Goal: Task Accomplishment & Management: Manage account settings

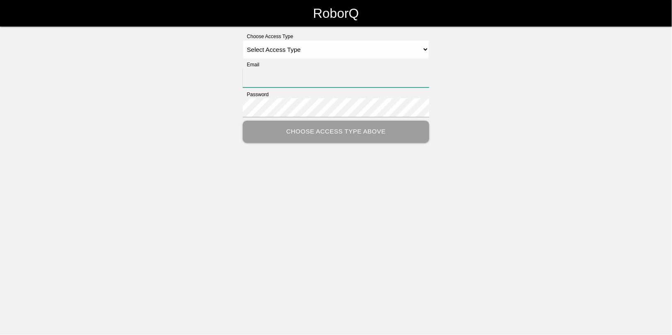
type input "[EMAIL_ADDRESS][DOMAIN_NAME]"
click at [254, 51] on select "Select Access Type Admin Customer Supervisor Worker" at bounding box center [336, 49] width 187 height 19
select select "Admin"
click at [243, 40] on select "Select Access Type Admin Customer Supervisor Worker" at bounding box center [336, 49] width 187 height 19
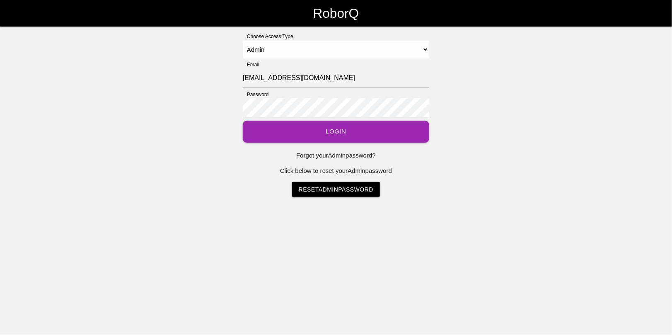
click at [331, 133] on button "Login" at bounding box center [336, 132] width 187 height 22
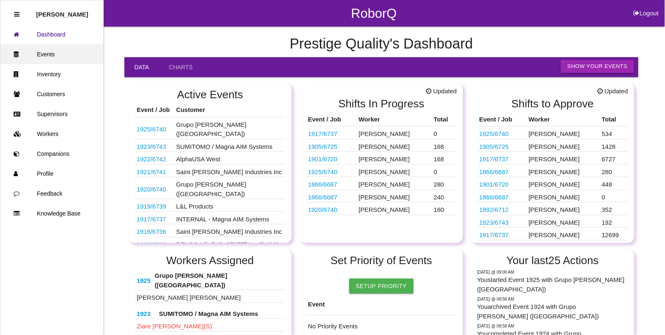
click at [49, 58] on link "Events" at bounding box center [51, 54] width 103 height 20
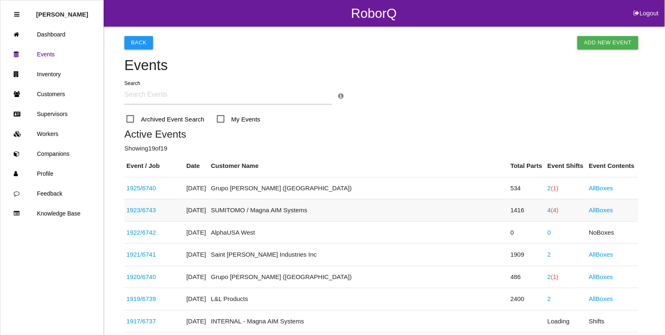
scroll to position [52, 0]
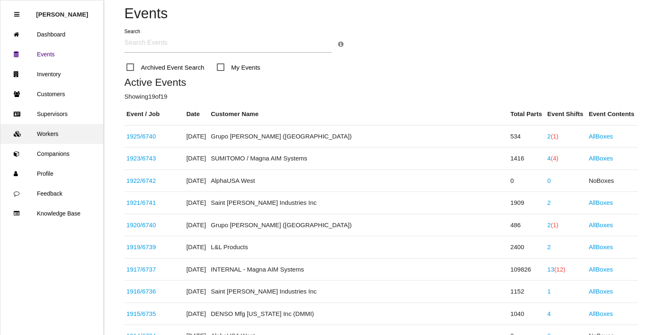
click at [39, 130] on link "Workers" at bounding box center [51, 134] width 103 height 20
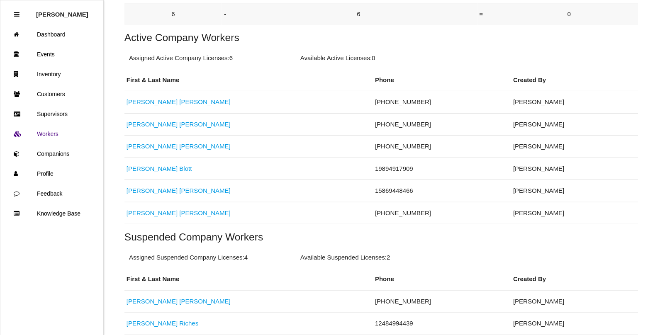
scroll to position [155, 0]
click at [142, 127] on link "[PERSON_NAME]" at bounding box center [178, 123] width 104 height 7
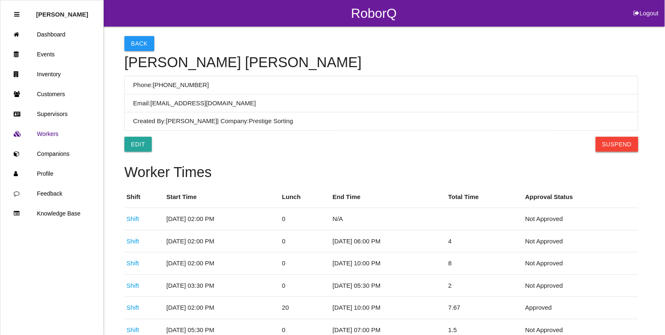
click at [629, 144] on button "Suspend" at bounding box center [616, 144] width 43 height 15
click at [135, 39] on button "Back" at bounding box center [139, 43] width 30 height 15
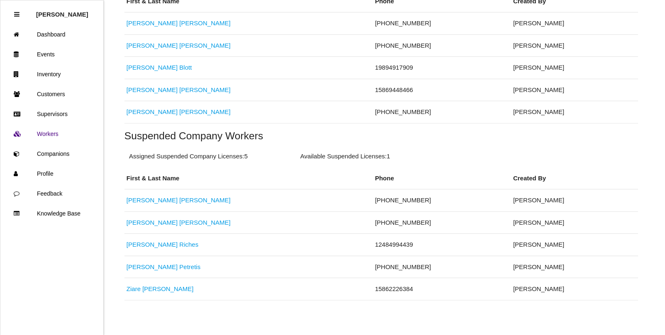
scroll to position [241, 0]
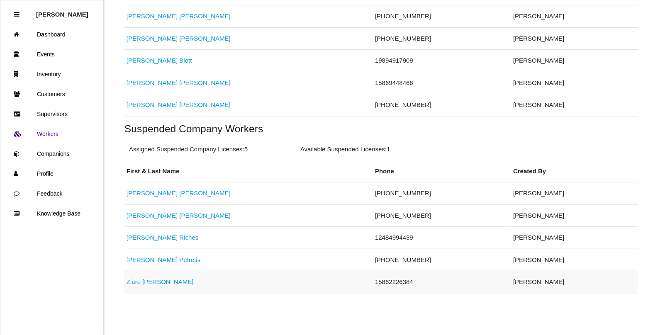
click at [139, 282] on link "[PERSON_NAME]" at bounding box center [159, 281] width 67 height 7
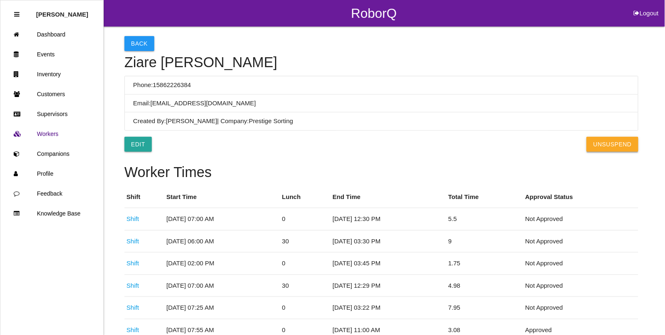
click at [629, 145] on button "UnSuspend" at bounding box center [611, 144] width 51 height 15
click at [44, 54] on link "Events" at bounding box center [51, 54] width 103 height 20
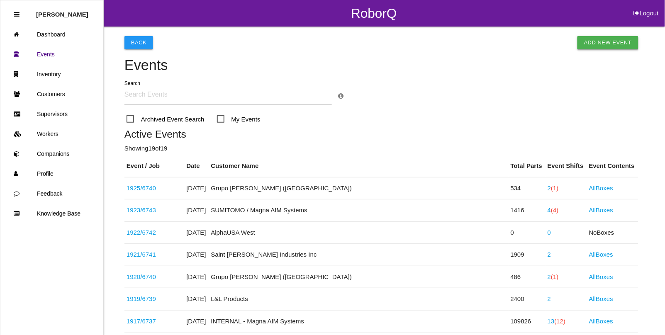
click at [604, 41] on link "Add New Event" at bounding box center [607, 42] width 61 height 13
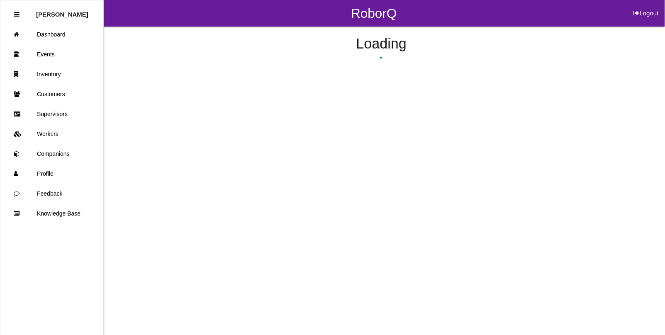
select select "notRequired"
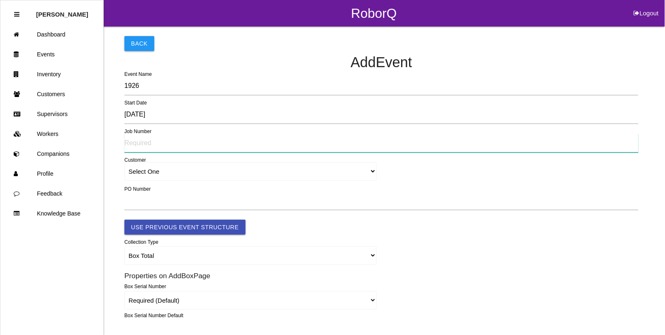
click at [139, 146] on input "text" at bounding box center [381, 142] width 514 height 19
type input "TBD"
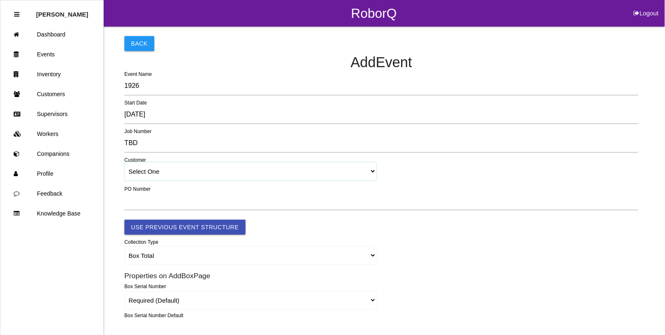
click at [148, 171] on select "Select One [PERSON_NAME] & Co., Inc. [PERSON_NAME] Canada (ARaymond Manufacturi…" at bounding box center [250, 171] width 252 height 19
select select "5f592edcc8d11600122bb4dc"
click at [124, 163] on select "Select One [PERSON_NAME] & Co., Inc. [PERSON_NAME] Canada (ARaymond Manufacturi…" at bounding box center [250, 171] width 252 height 19
select select "5f592edcc8d11600122bb4dc"
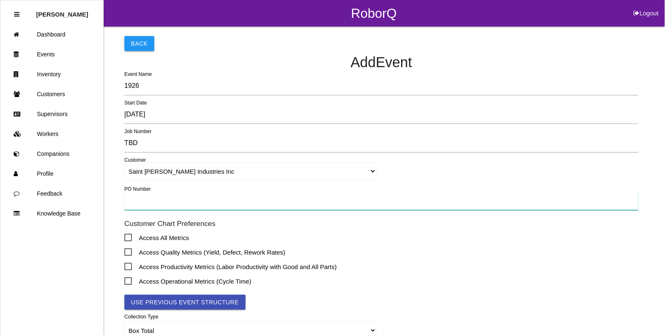
click at [138, 195] on input "text" at bounding box center [381, 200] width 514 height 19
type input "TBD"
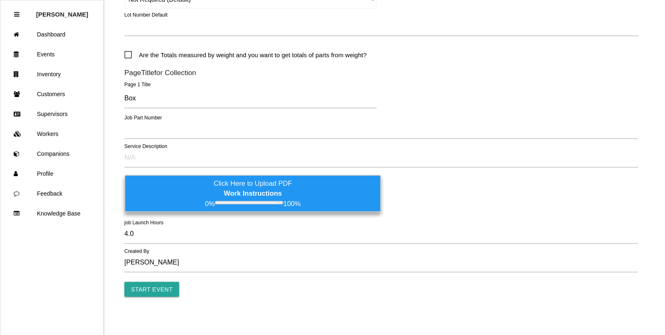
scroll to position [437, 0]
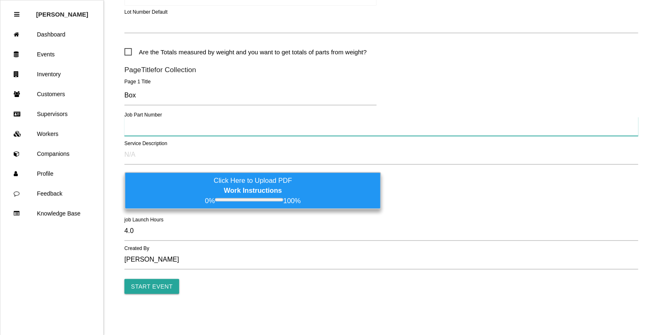
click at [141, 131] on input "text" at bounding box center [381, 126] width 514 height 19
type input "TBD"
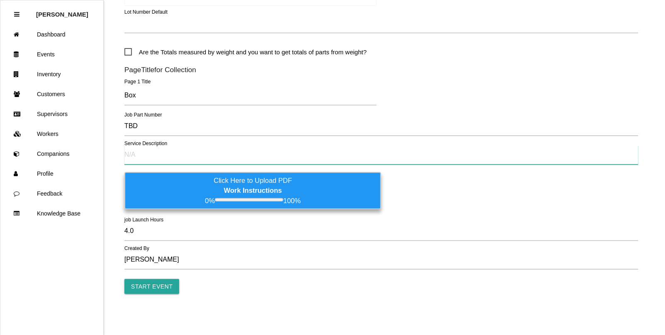
click at [150, 157] on input "text" at bounding box center [381, 155] width 514 height 19
type input "TBD"
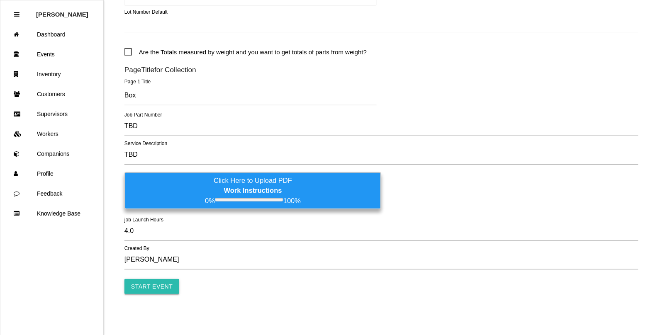
click at [143, 285] on input "Start Event" at bounding box center [151, 286] width 55 height 15
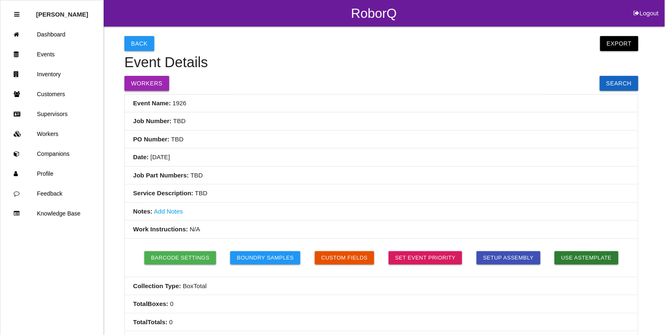
click at [138, 86] on button "Workers" at bounding box center [146, 83] width 45 height 15
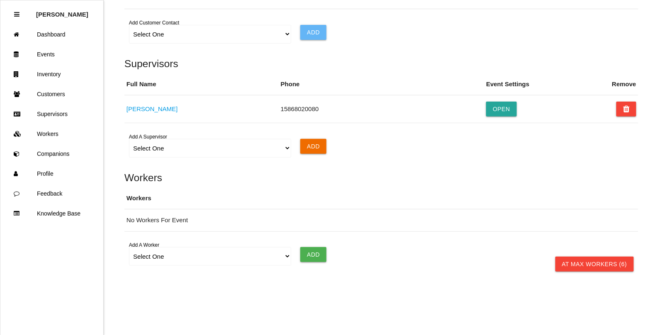
scroll to position [564, 0]
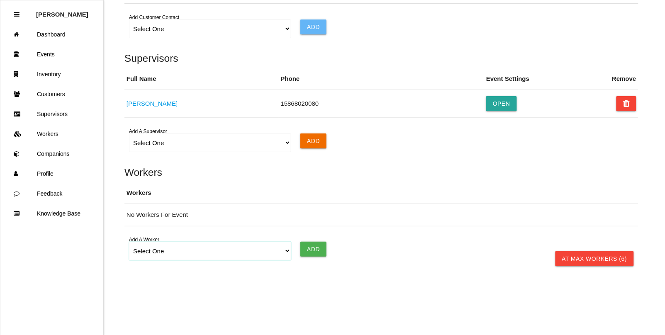
click at [146, 249] on select "Select One [PERSON_NAME] [PERSON_NAME] [PERSON_NAME] [PERSON_NAME] [PERSON_NAME…" at bounding box center [210, 251] width 162 height 19
select select "671f73e34a9cd8000edb5d9f"
click at [129, 242] on select "Select One [PERSON_NAME] [PERSON_NAME] [PERSON_NAME] [PERSON_NAME] [PERSON_NAME…" at bounding box center [210, 251] width 162 height 19
click at [303, 250] on input "Add" at bounding box center [313, 249] width 26 height 15
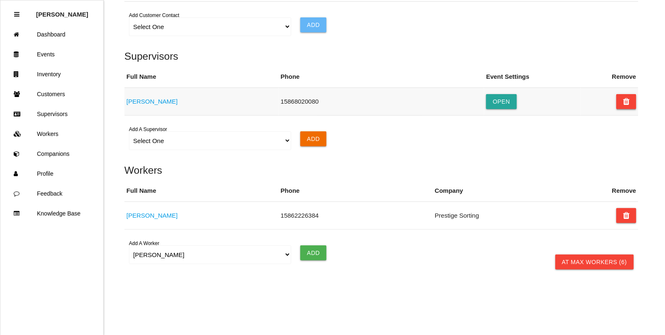
click at [622, 102] on button at bounding box center [626, 101] width 20 height 15
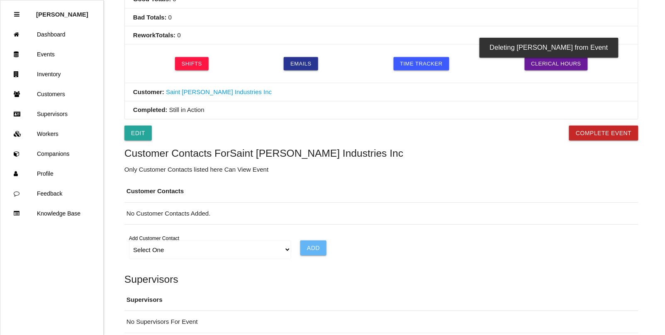
scroll to position [305, 0]
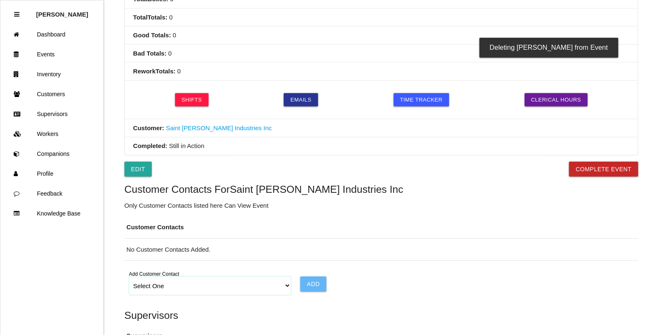
click at [279, 288] on select "Select One Choose All [PERSON_NAME] [PERSON_NAME] [PERSON_NAME] [PERSON_NAME] […" at bounding box center [210, 286] width 162 height 19
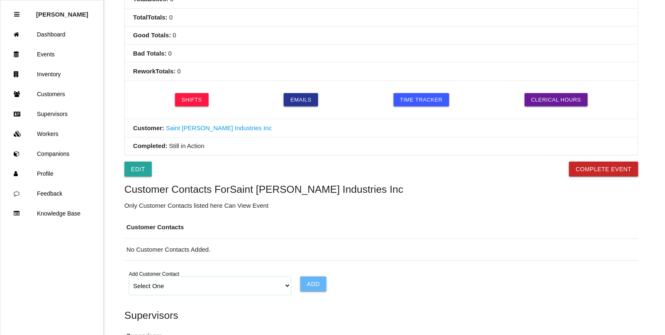
select select "6065a918d7245e0012b46978"
click at [129, 279] on select "Select One Choose All [PERSON_NAME] [PERSON_NAME] [PERSON_NAME] [PERSON_NAME] […" at bounding box center [210, 286] width 162 height 19
click at [311, 285] on input "Add" at bounding box center [313, 284] width 26 height 15
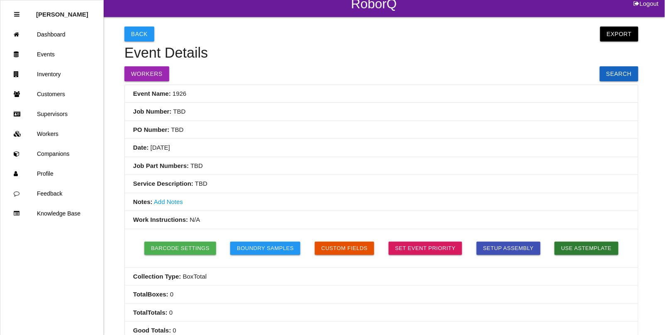
scroll to position [0, 0]
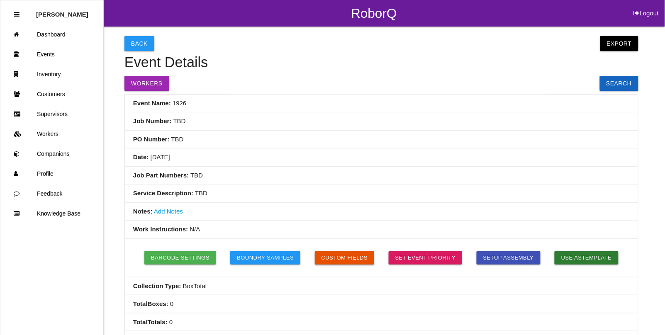
click at [347, 260] on button "Custom Fields" at bounding box center [345, 257] width 60 height 13
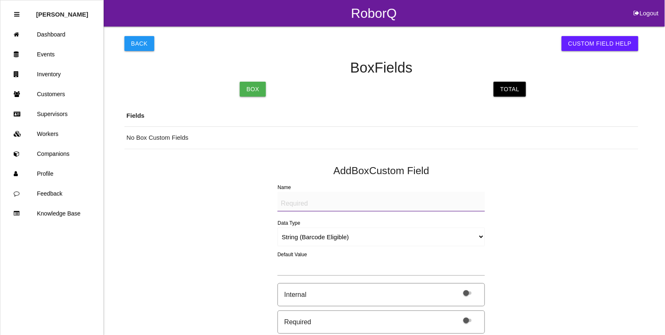
click at [120, 47] on div "Back Custom Field Help Box Fields Box Total Fields No Box Custom Fields Add Box…" at bounding box center [332, 286] width 665 height 518
click at [142, 45] on button "Back" at bounding box center [139, 43] width 30 height 15
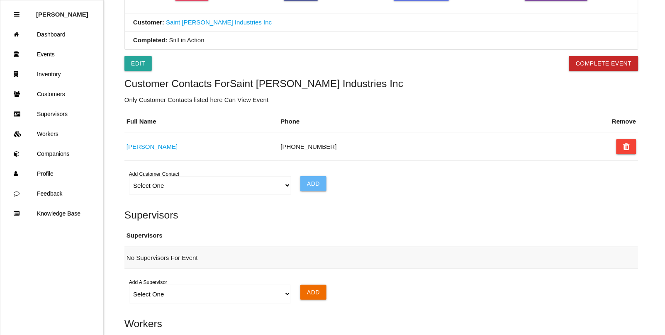
scroll to position [362, 0]
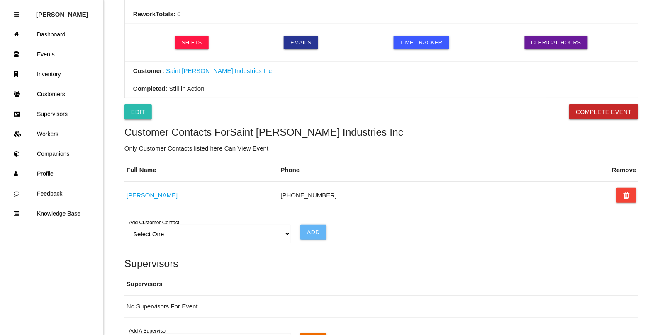
click at [140, 110] on link "Edit" at bounding box center [137, 111] width 27 height 15
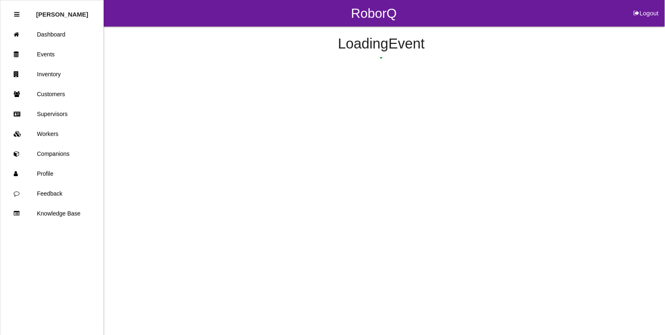
select select "notRequired"
select select "false"
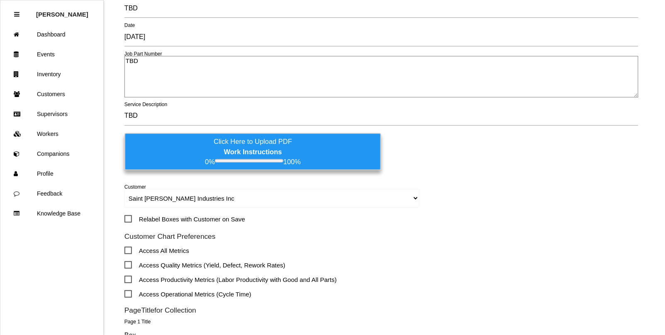
scroll to position [104, 0]
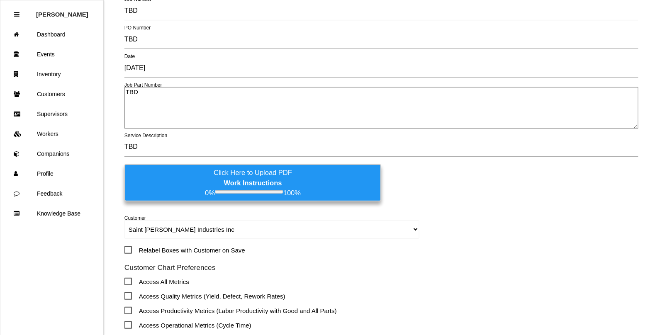
click at [157, 94] on textarea "TBD" at bounding box center [381, 107] width 514 height 41
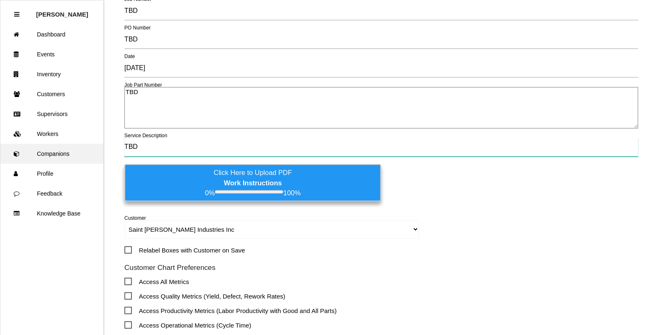
drag, startPoint x: 155, startPoint y: 143, endPoint x: 37, endPoint y: 148, distance: 117.4
type input "v"
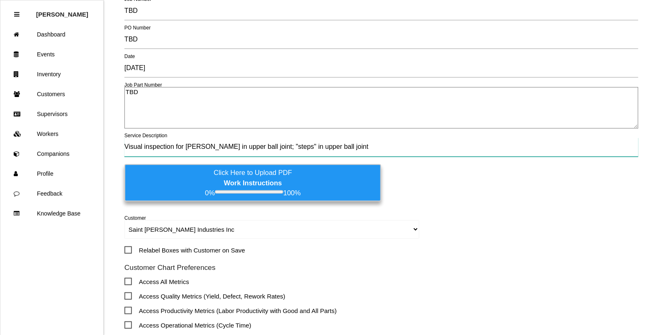
click at [186, 147] on input "Visual inspection for [PERSON_NAME] in upper ball joint; "steps" in upper ball …" at bounding box center [381, 147] width 514 height 19
type input "Visual inspection for "[PERSON_NAME]" in upper ball joint and/or "steps" in upp…"
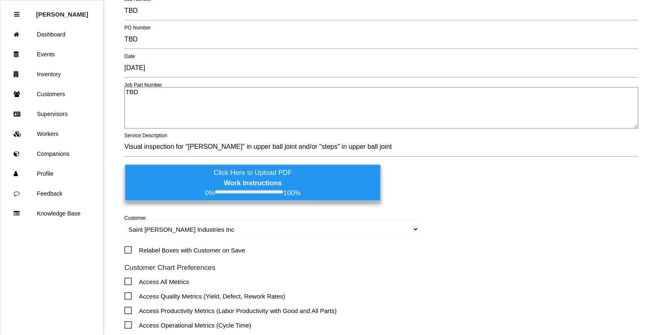
click at [146, 93] on textarea "TBD" at bounding box center [381, 107] width 514 height 41
drag, startPoint x: 146, startPoint y: 93, endPoint x: 84, endPoint y: 82, distance: 63.6
type textarea "k"
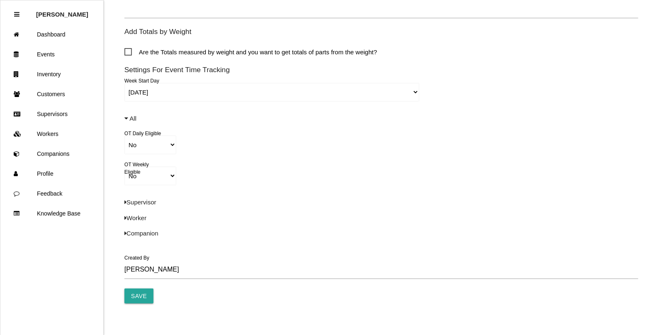
scroll to position [602, 0]
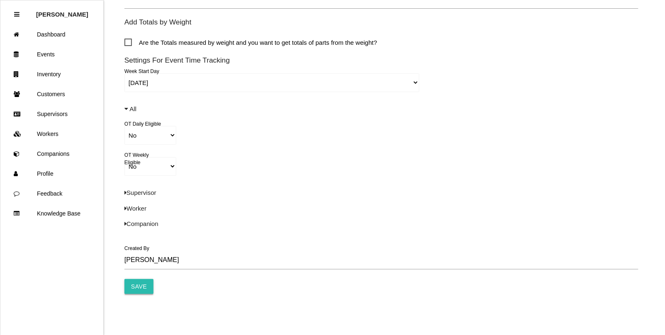
type textarea "KNL"
click at [144, 289] on input "Save" at bounding box center [138, 286] width 29 height 15
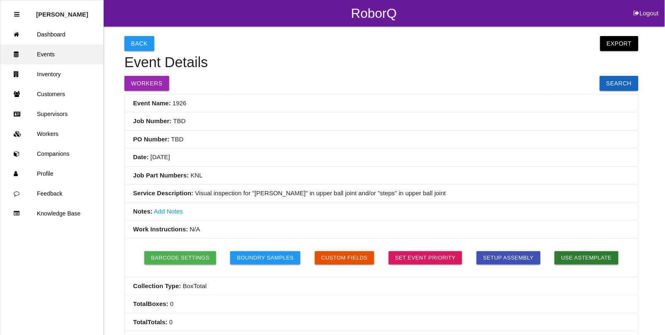
click at [61, 57] on link "Events" at bounding box center [51, 54] width 103 height 20
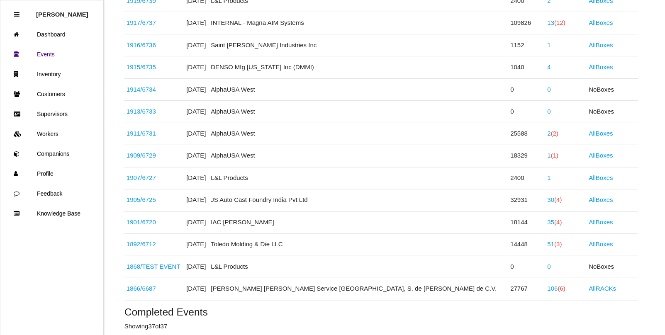
scroll to position [332, 0]
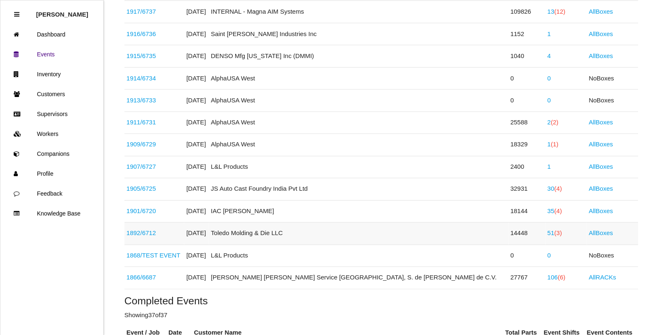
click at [155, 235] on link "1892 / 6712" at bounding box center [140, 233] width 29 height 7
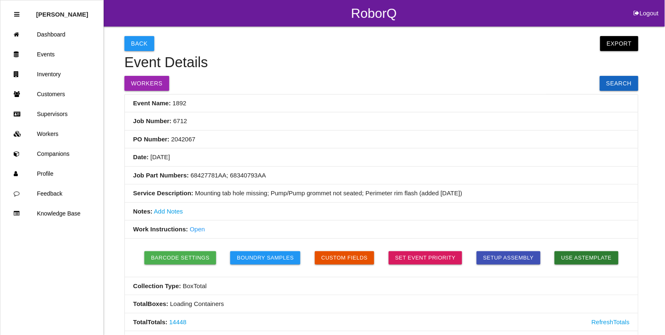
click at [197, 228] on link "Open" at bounding box center [196, 229] width 15 height 7
click at [47, 54] on link "Events" at bounding box center [51, 54] width 103 height 20
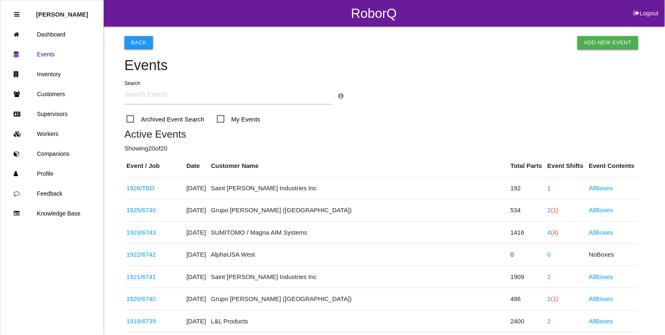
click at [596, 42] on link "Add New Event" at bounding box center [607, 42] width 61 height 13
select select "notRequired"
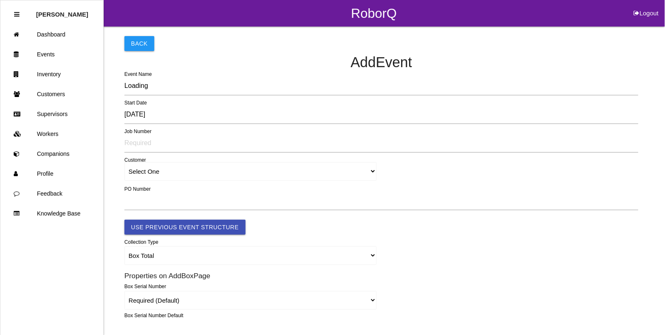
type input "1927"
type input "4.0"
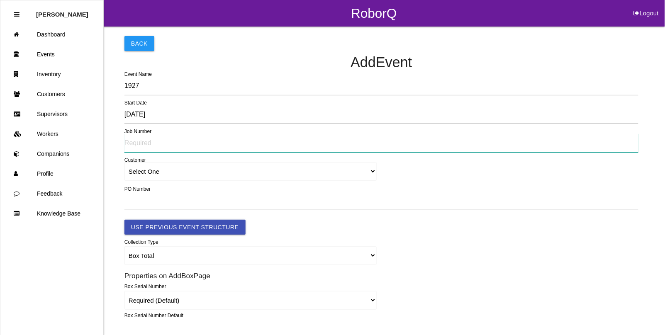
click at [131, 143] on input "text" at bounding box center [381, 142] width 514 height 19
type input "TBD"
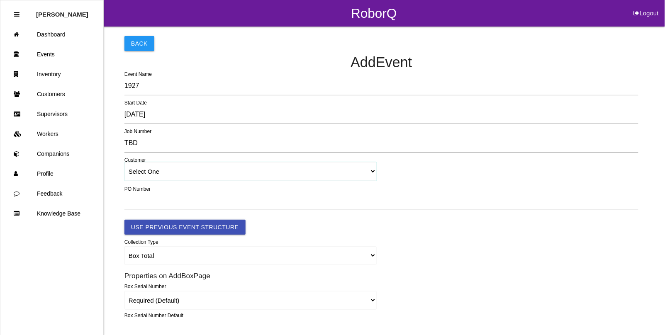
click at [143, 171] on select "Select One [PERSON_NAME] & Co., Inc. [PERSON_NAME] Canada (ARaymond Manufacturi…" at bounding box center [250, 171] width 252 height 19
select select "68c33db21d0104000e36c011"
click at [124, 163] on select "Select One [PERSON_NAME] & Co., Inc. [PERSON_NAME] Canada (ARaymond Manufacturi…" at bounding box center [250, 171] width 252 height 19
select select "68c33db21d0104000e36c011"
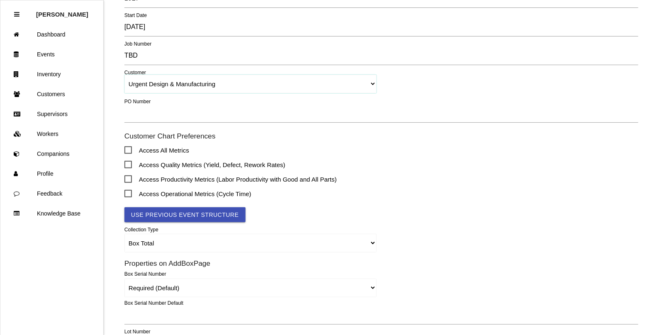
scroll to position [104, 0]
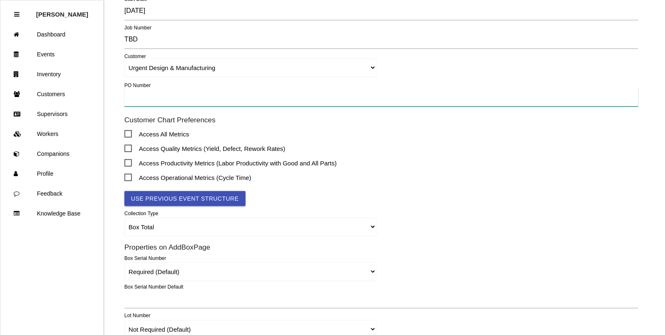
click at [143, 98] on input "text" at bounding box center [381, 96] width 514 height 19
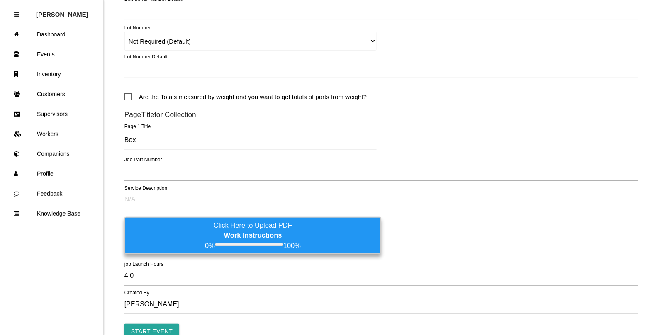
scroll to position [415, 0]
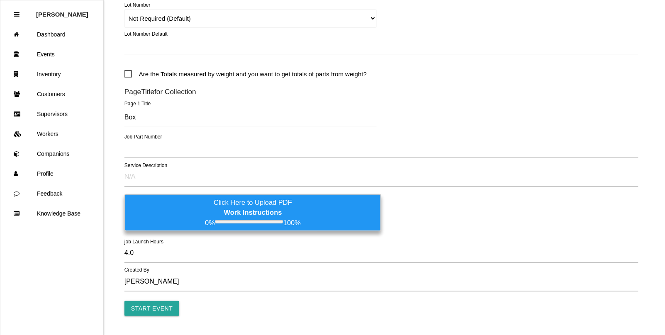
type input "0623502609"
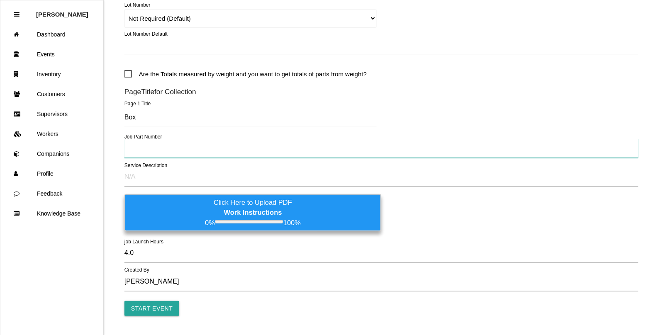
click at [133, 141] on input "text" at bounding box center [381, 148] width 514 height 19
type input "TBD"
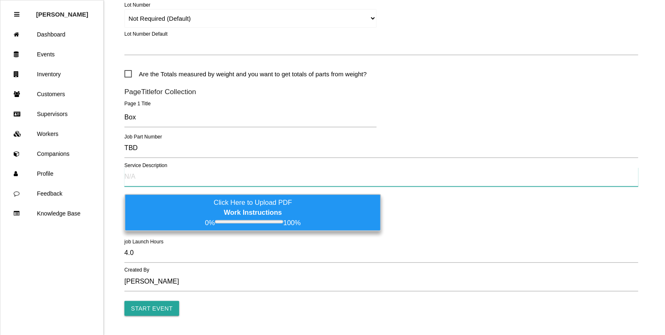
click at [177, 181] on input "text" at bounding box center [381, 176] width 514 height 19
type input "Gage threads"
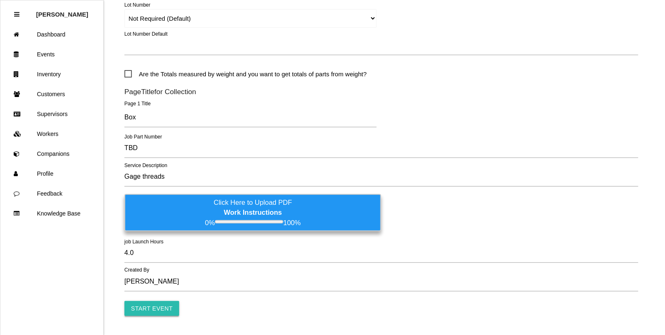
click at [151, 303] on input "Start Event" at bounding box center [151, 308] width 55 height 15
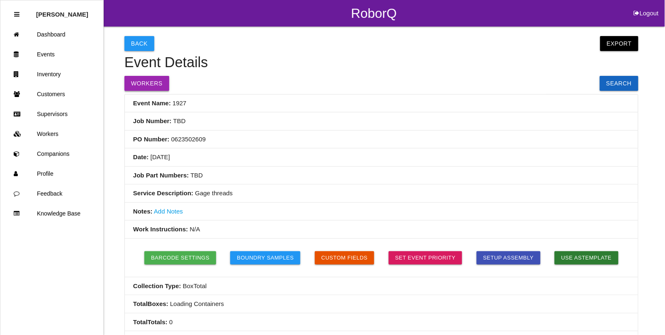
click at [154, 82] on button "Workers" at bounding box center [146, 83] width 45 height 15
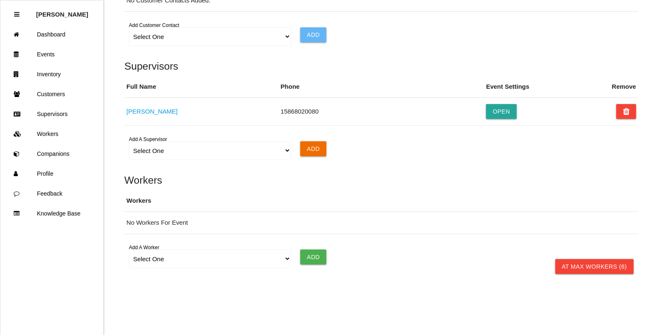
scroll to position [564, 0]
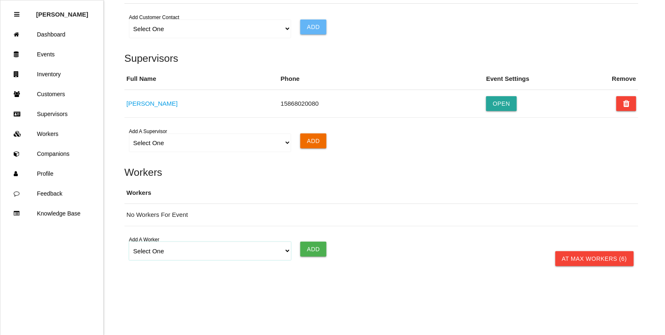
click at [146, 252] on select "Select One [PERSON_NAME] [PERSON_NAME] [PERSON_NAME] [PERSON_NAME] [PERSON_NAME…" at bounding box center [210, 251] width 162 height 19
select select "62ea945e85cc6f0019694609"
click at [129, 242] on select "Select One [PERSON_NAME] [PERSON_NAME] [PERSON_NAME] [PERSON_NAME] [PERSON_NAME…" at bounding box center [210, 251] width 162 height 19
click at [309, 246] on input "Add" at bounding box center [313, 249] width 26 height 15
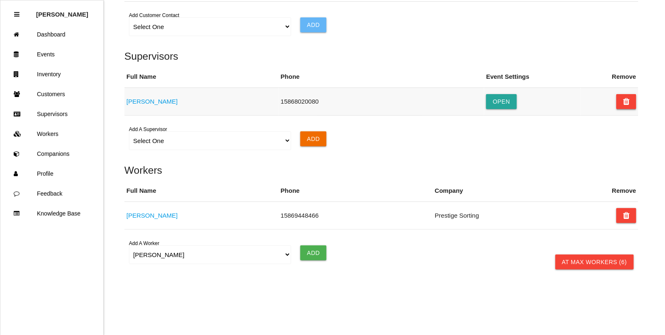
click at [623, 105] on icon at bounding box center [626, 101] width 7 height 15
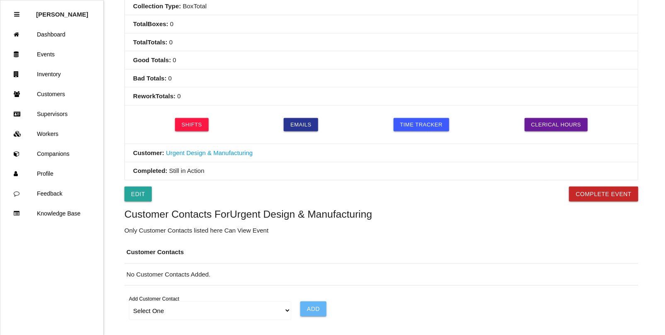
scroll to position [311, 0]
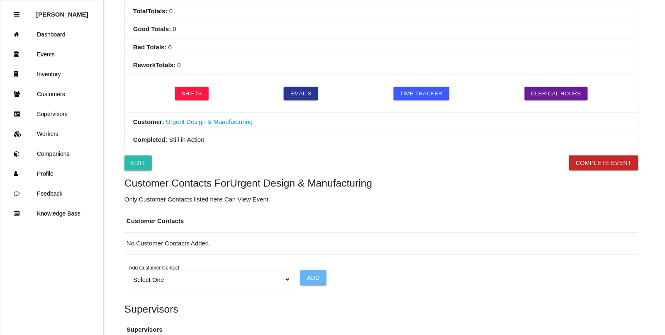
click at [131, 168] on link "Edit" at bounding box center [137, 162] width 27 height 15
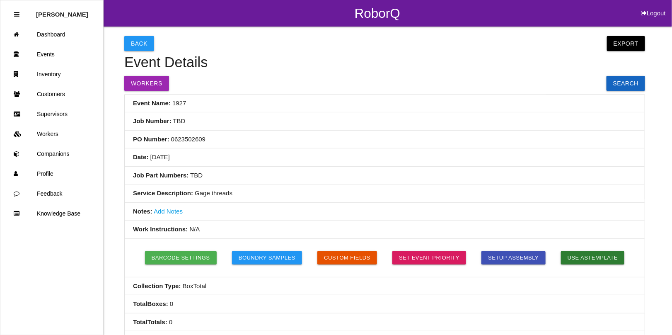
select select "notRequired"
select select "false"
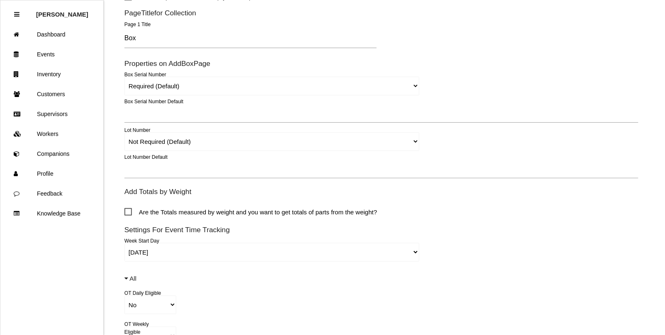
scroll to position [415, 0]
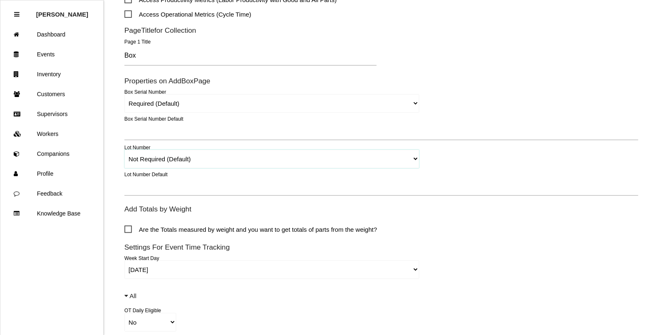
click at [150, 158] on select "Required Not Required (Default) Remove" at bounding box center [271, 159] width 295 height 19
select select "remove"
click at [124, 150] on select "Required Not Required (Default) Remove" at bounding box center [271, 159] width 295 height 19
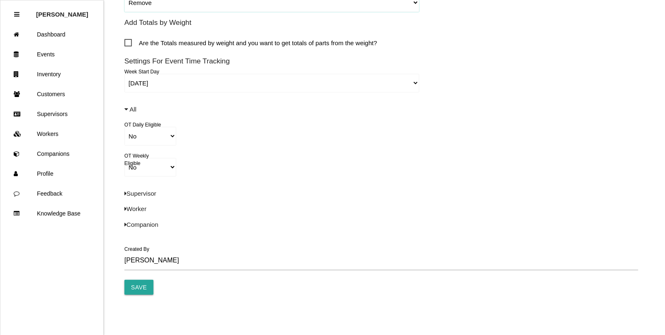
scroll to position [571, 0]
click at [137, 287] on input "Save" at bounding box center [138, 286] width 29 height 15
